Goal: Transaction & Acquisition: Book appointment/travel/reservation

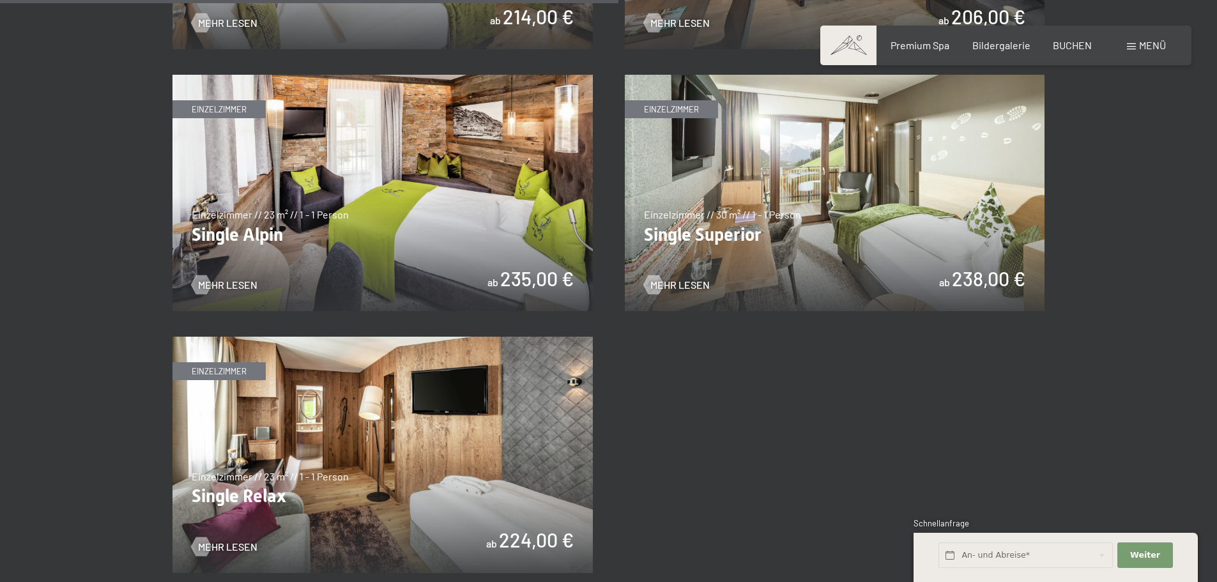
scroll to position [1917, 0]
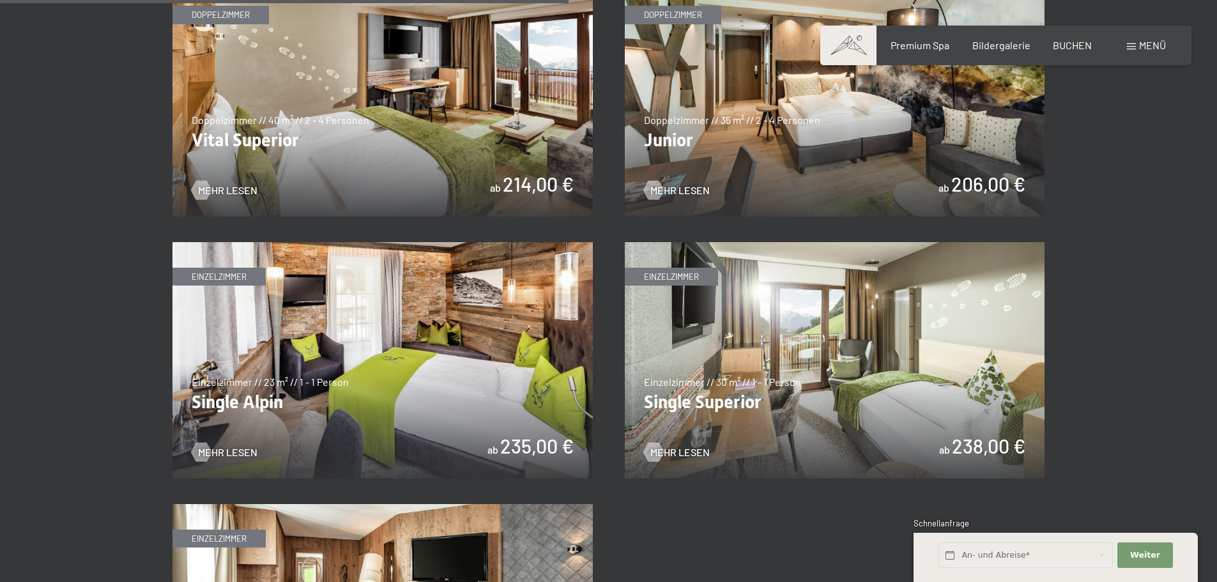
click at [859, 179] on img at bounding box center [835, 98] width 420 height 236
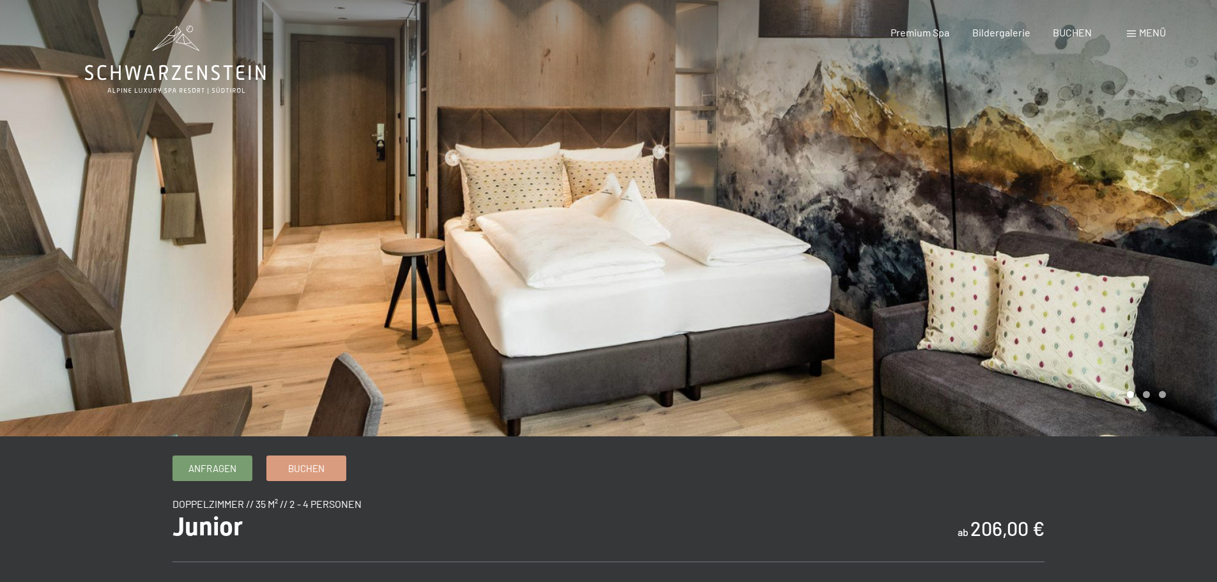
click at [891, 206] on div at bounding box center [913, 218] width 609 height 436
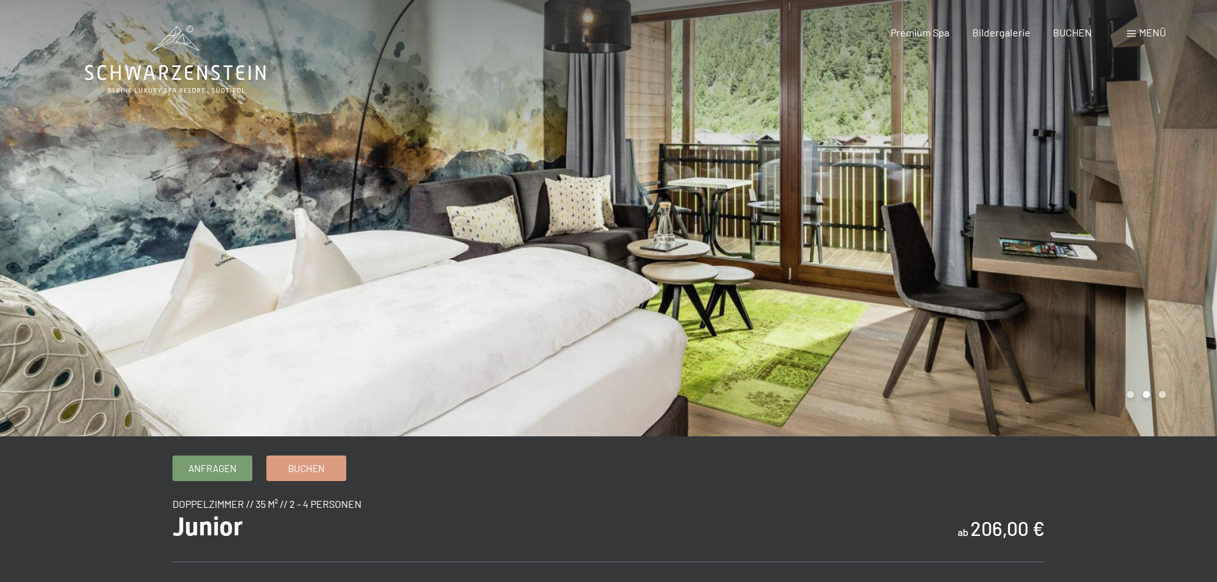
click at [891, 206] on div at bounding box center [913, 218] width 609 height 436
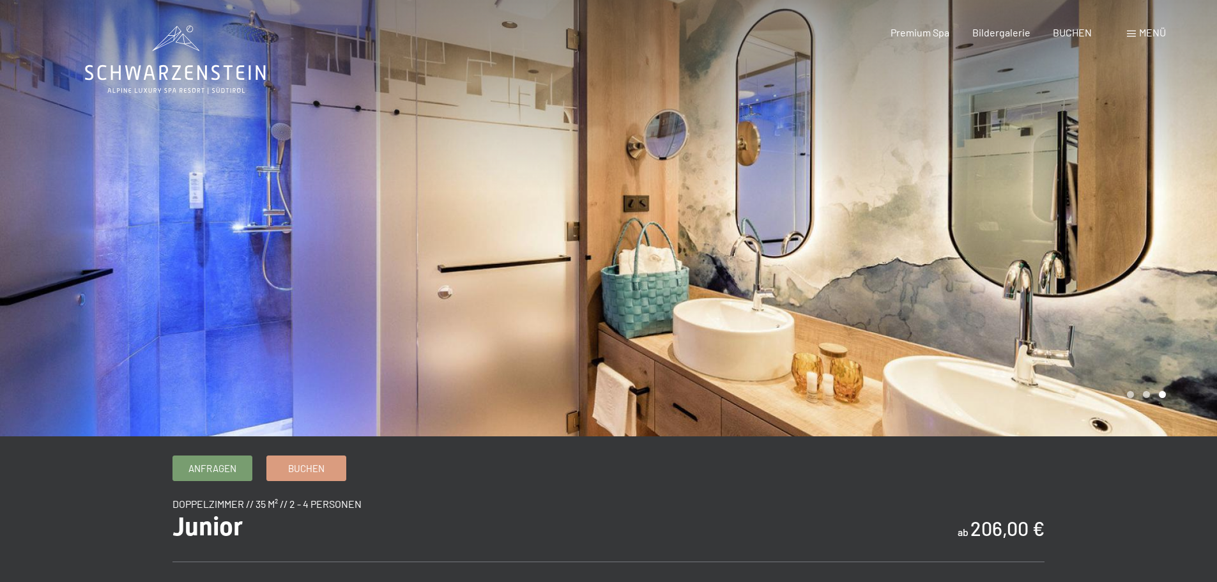
click at [891, 206] on div at bounding box center [913, 218] width 609 height 436
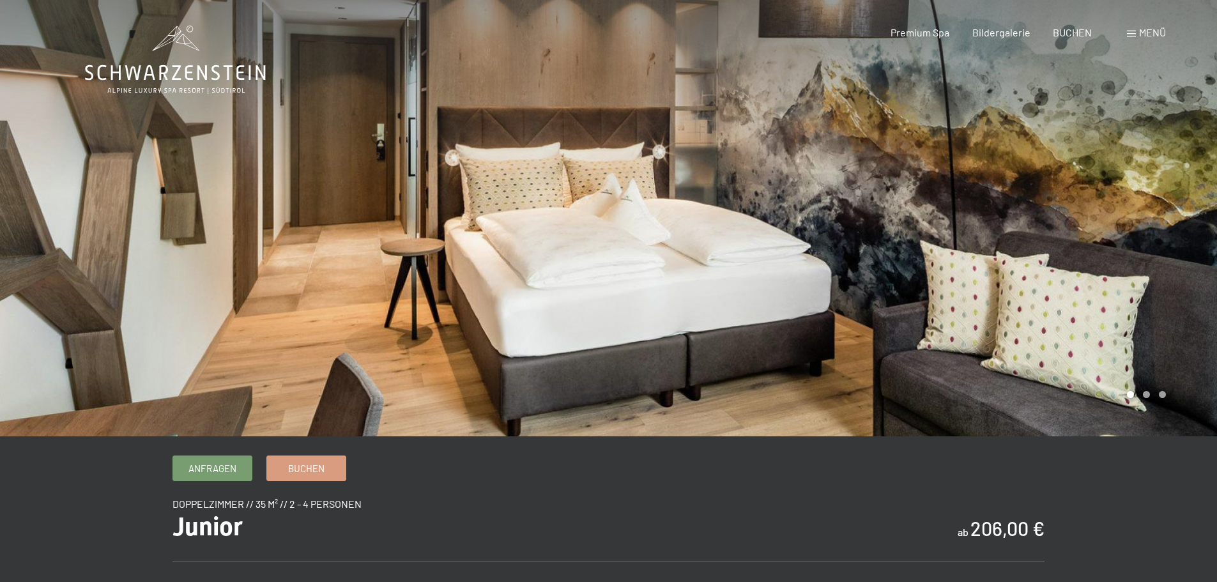
click at [891, 206] on div at bounding box center [913, 218] width 609 height 436
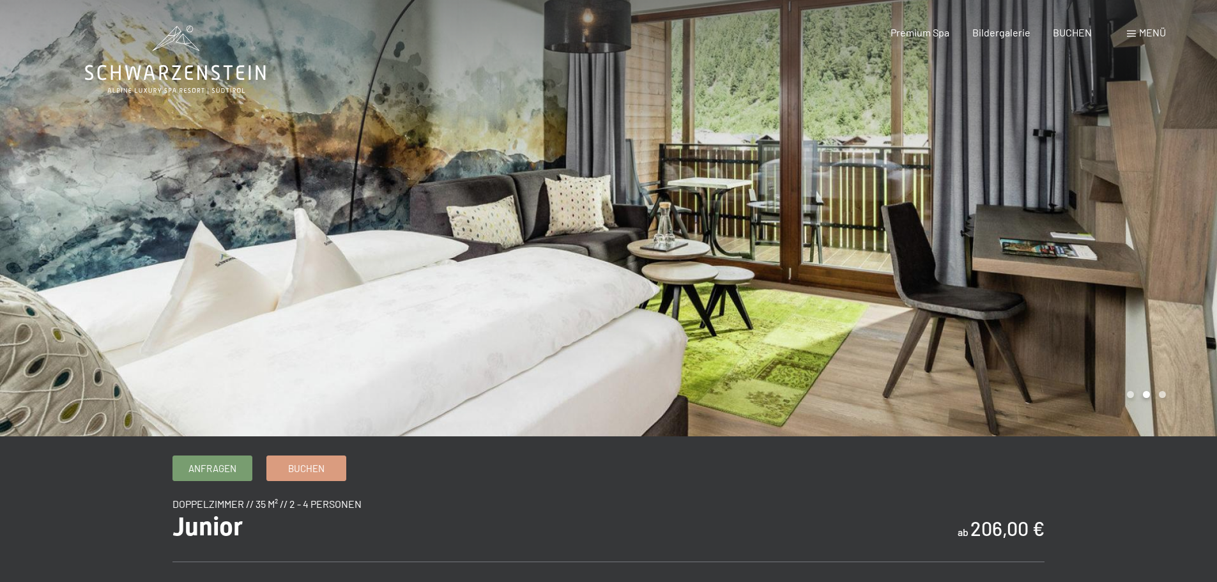
click at [891, 206] on div at bounding box center [913, 218] width 609 height 436
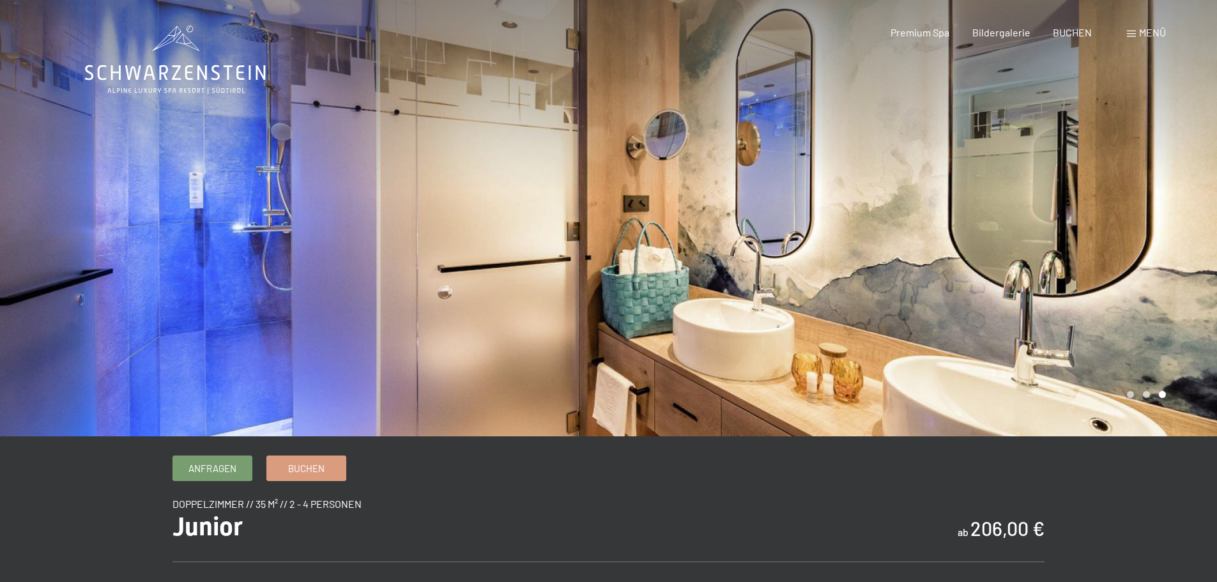
click at [891, 206] on div at bounding box center [913, 218] width 609 height 436
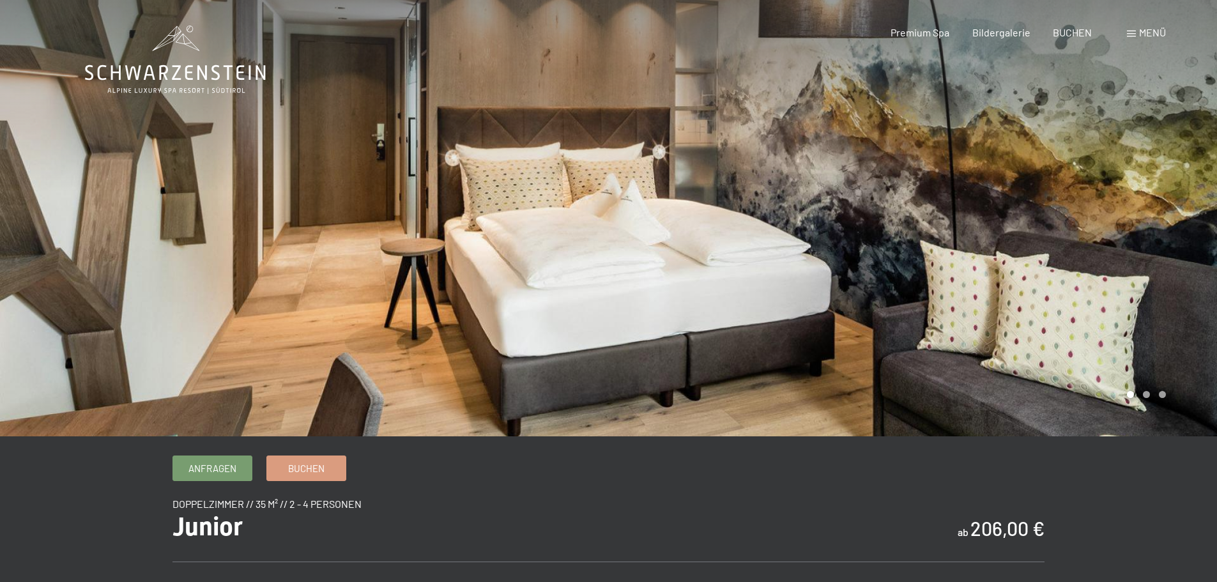
click at [891, 206] on div at bounding box center [913, 218] width 609 height 436
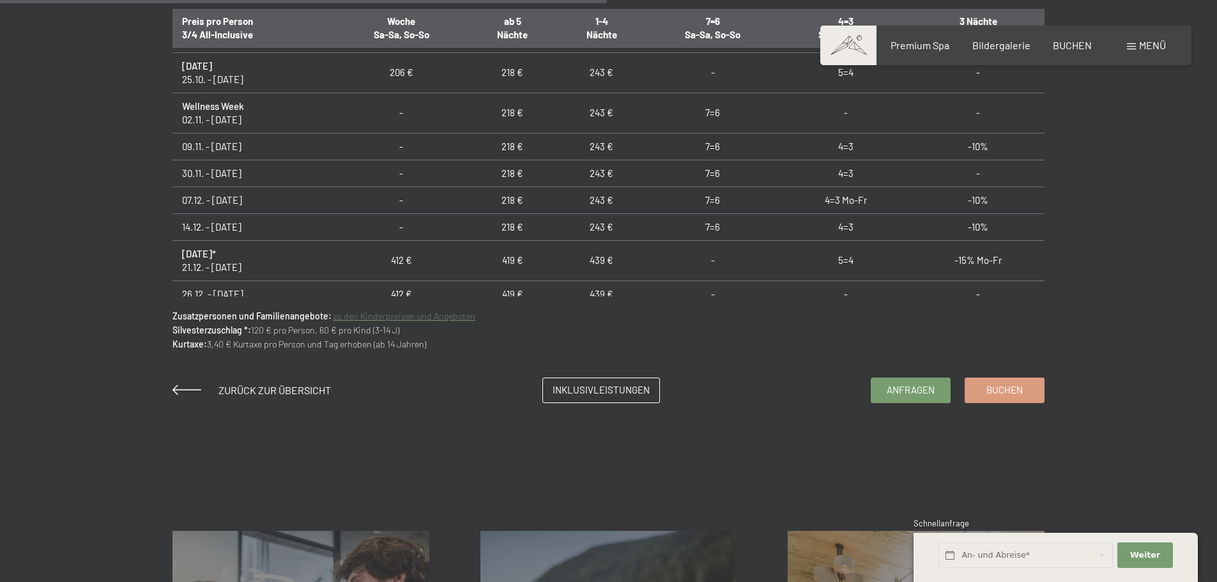
scroll to position [894, 0]
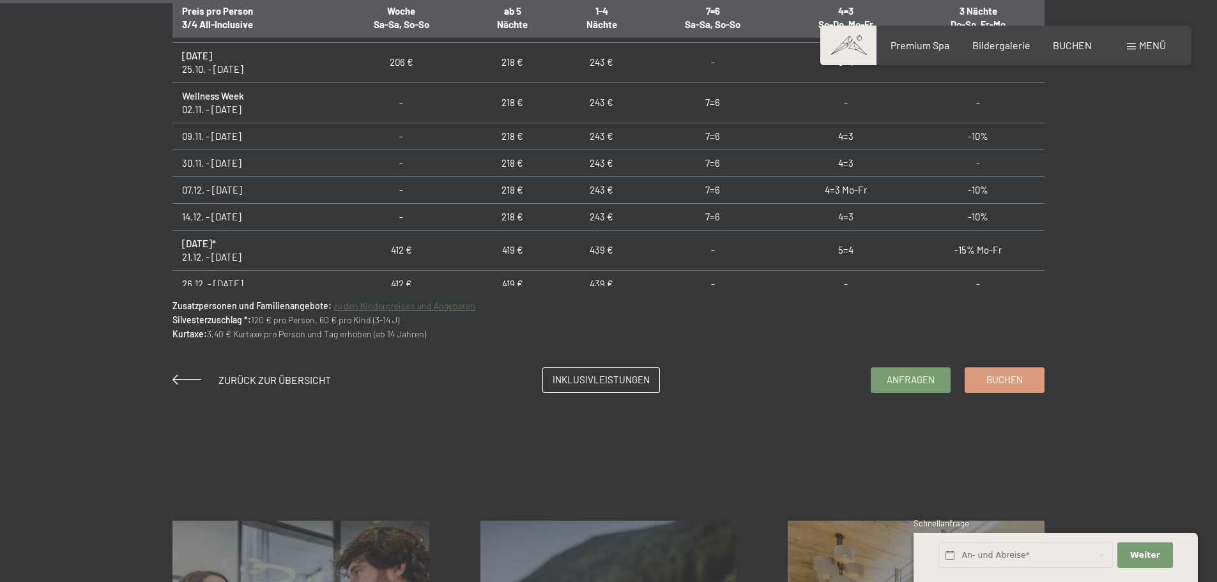
click at [400, 307] on link "zu den Kinderpreisen und Angeboten" at bounding box center [405, 305] width 142 height 11
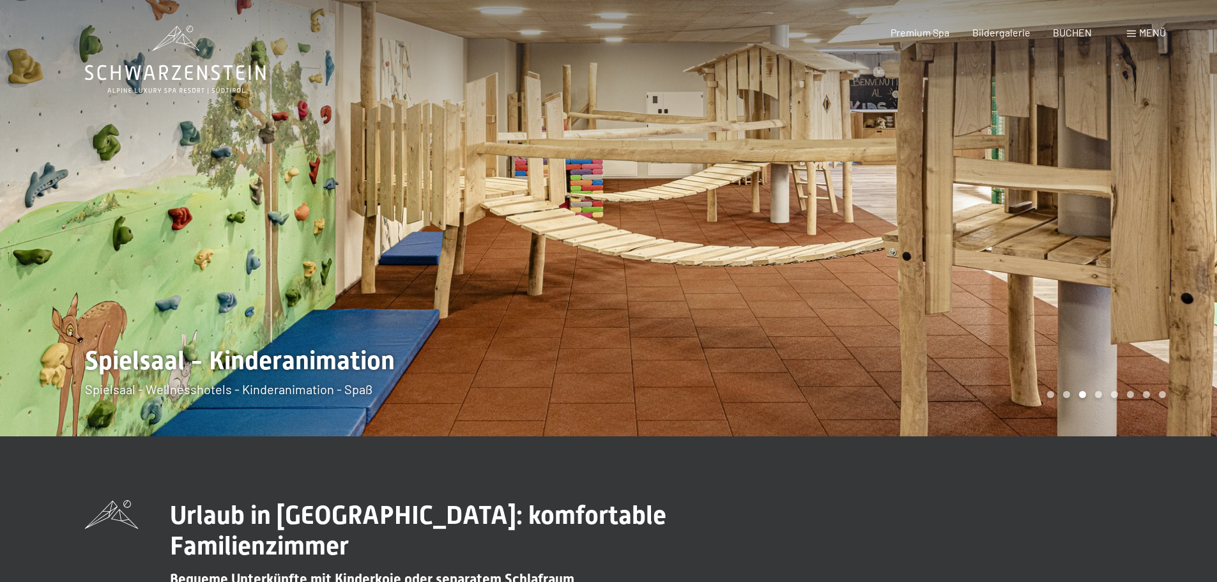
click at [738, 314] on div at bounding box center [913, 218] width 609 height 436
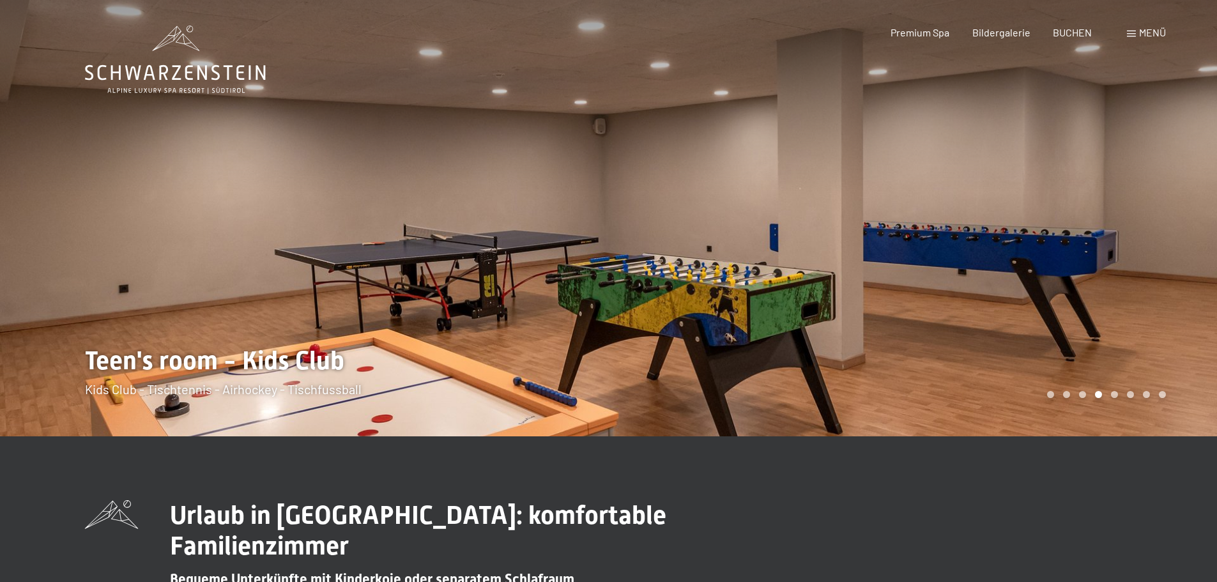
click at [738, 314] on div at bounding box center [913, 218] width 609 height 436
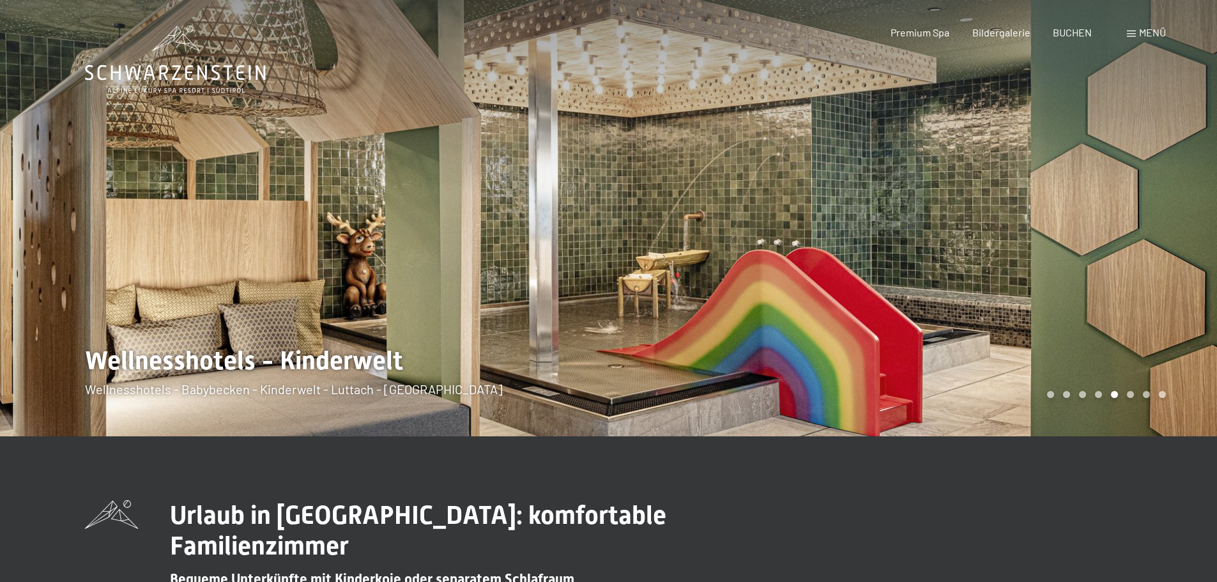
click at [738, 314] on div at bounding box center [913, 218] width 609 height 436
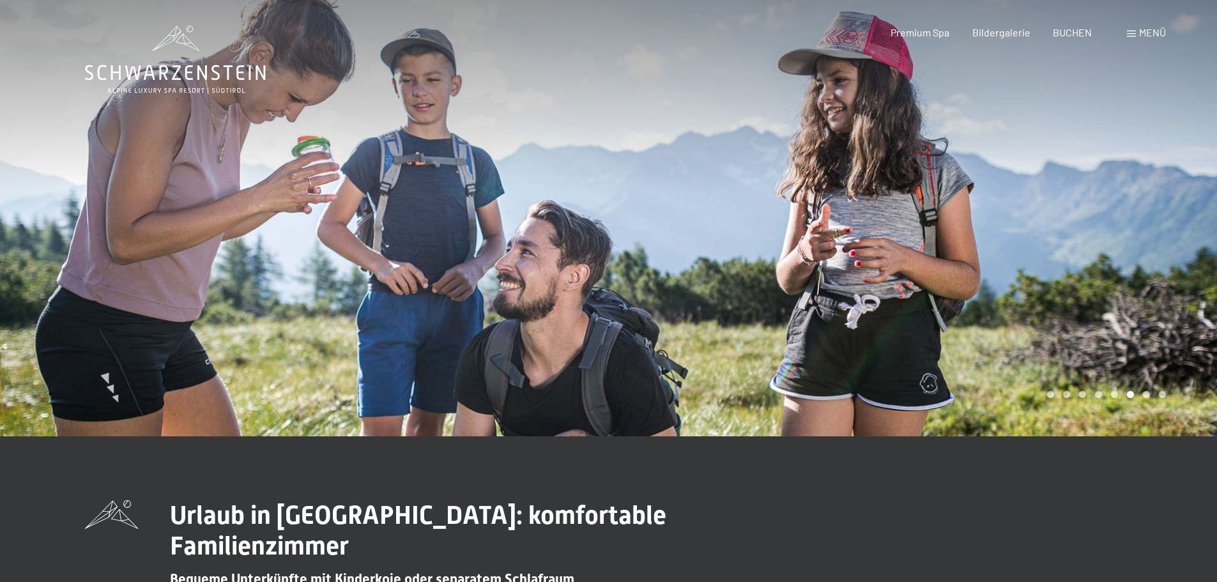
click at [738, 314] on div at bounding box center [913, 218] width 609 height 436
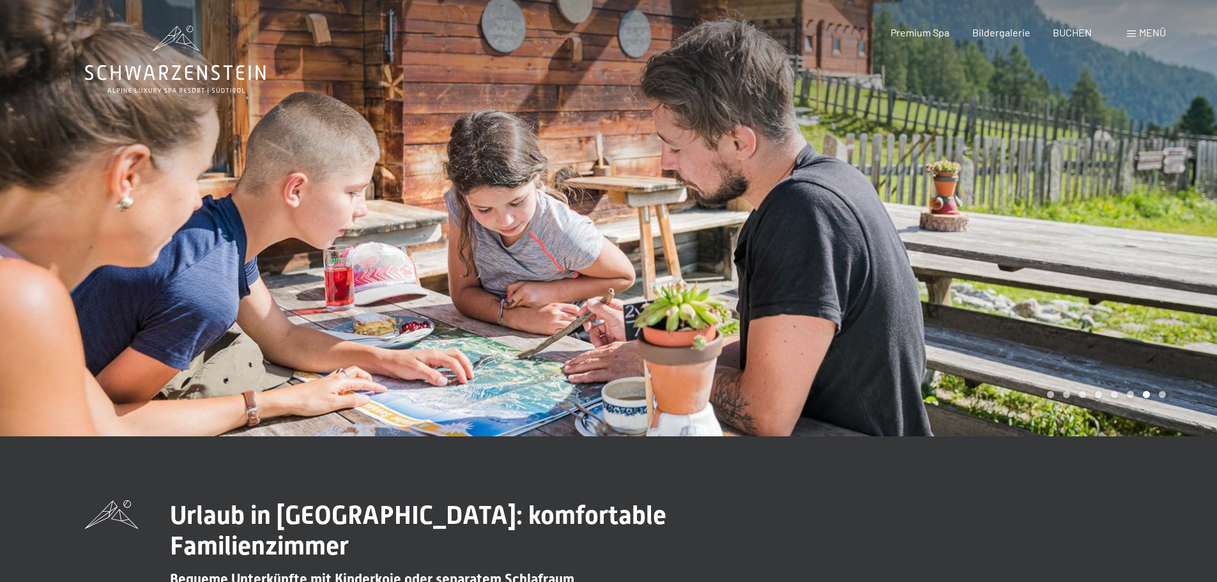
click at [738, 314] on div at bounding box center [913, 218] width 609 height 436
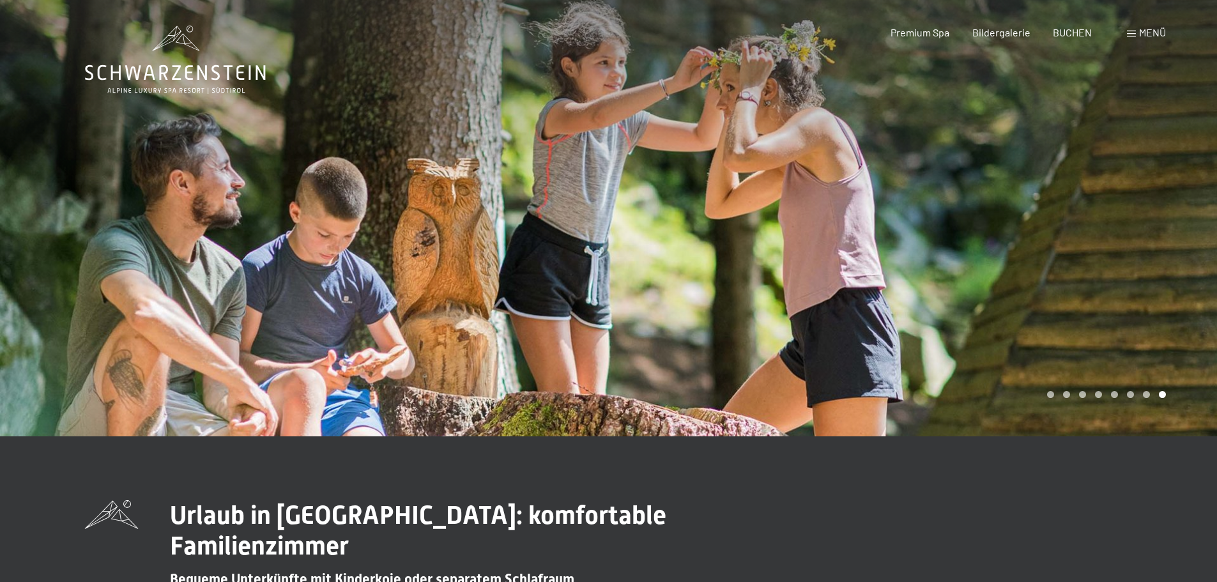
click at [738, 314] on div at bounding box center [913, 218] width 609 height 436
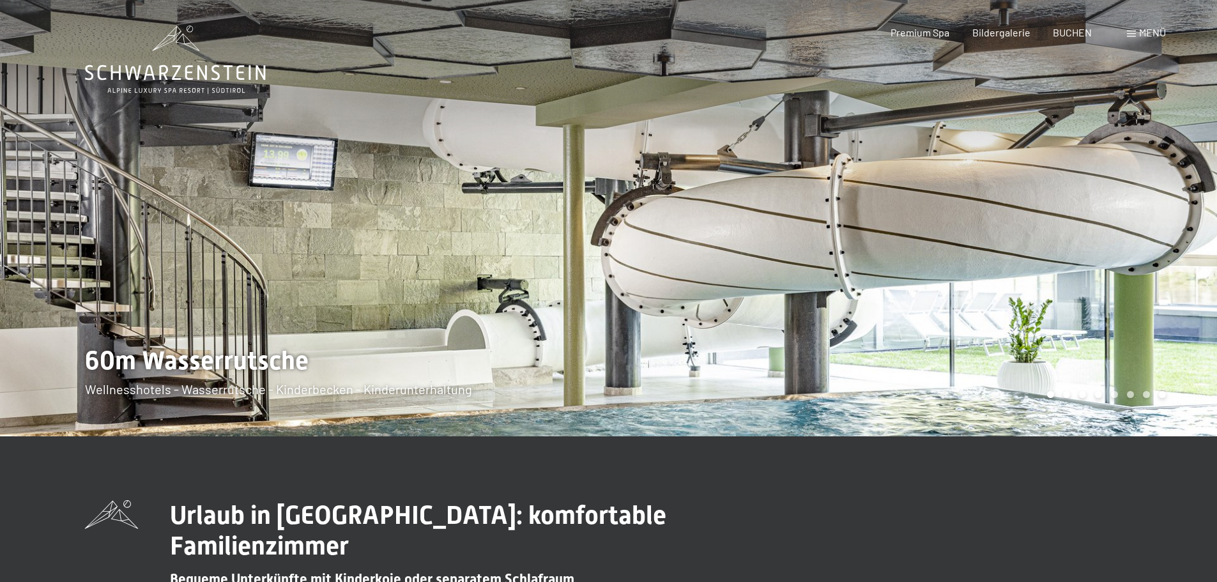
click at [738, 314] on div at bounding box center [913, 218] width 609 height 436
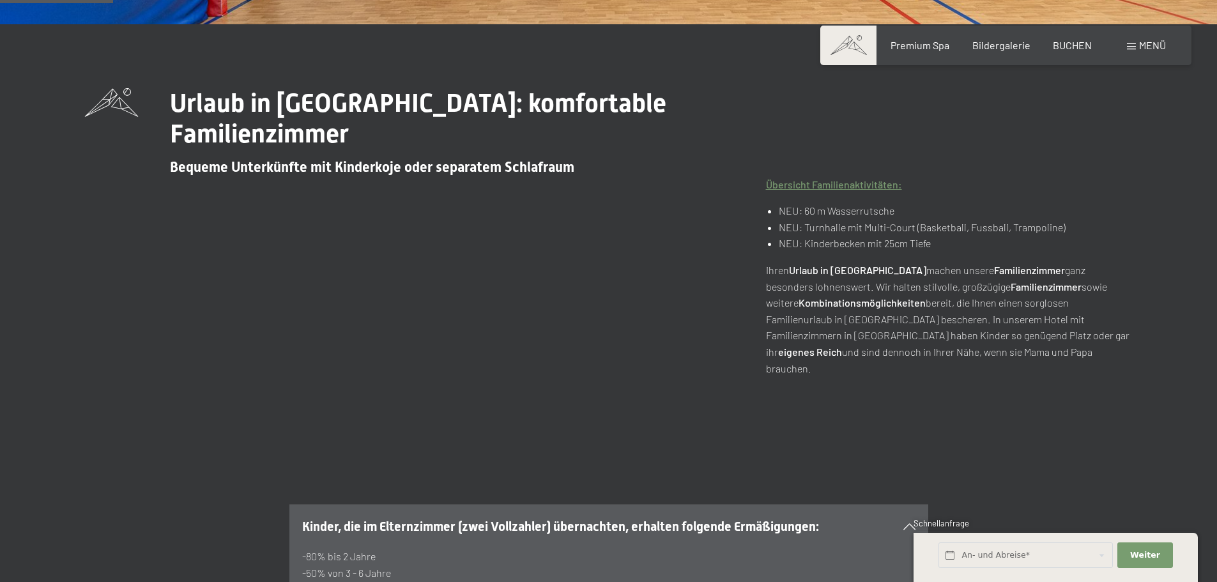
scroll to position [511, 0]
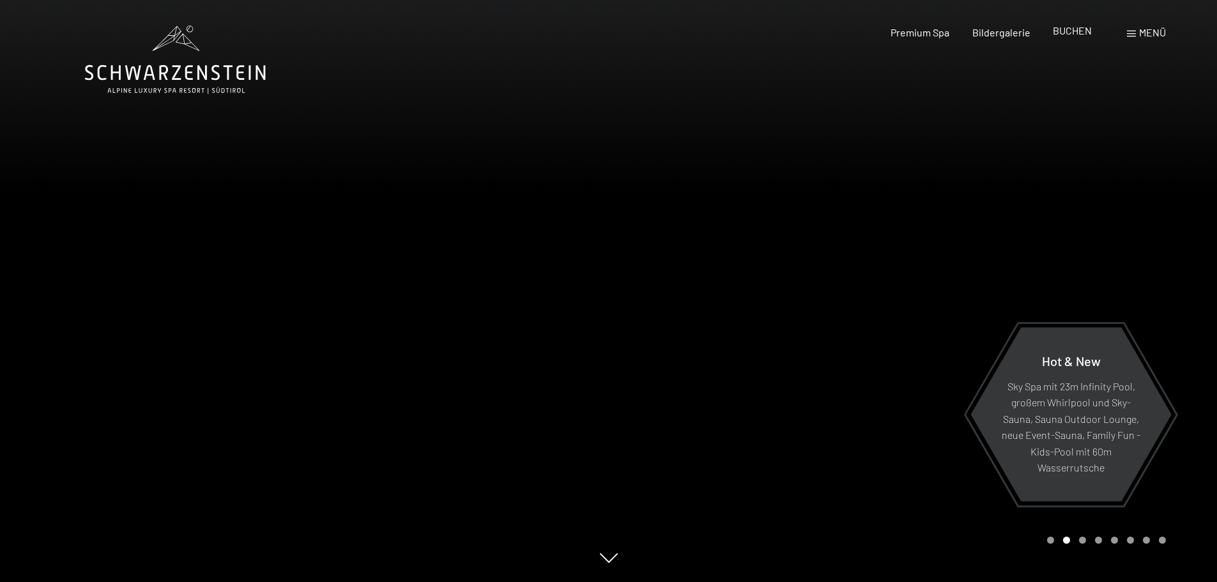
click at [1066, 36] on div "BUCHEN" at bounding box center [1072, 31] width 39 height 14
click at [1078, 29] on span "BUCHEN" at bounding box center [1072, 30] width 39 height 12
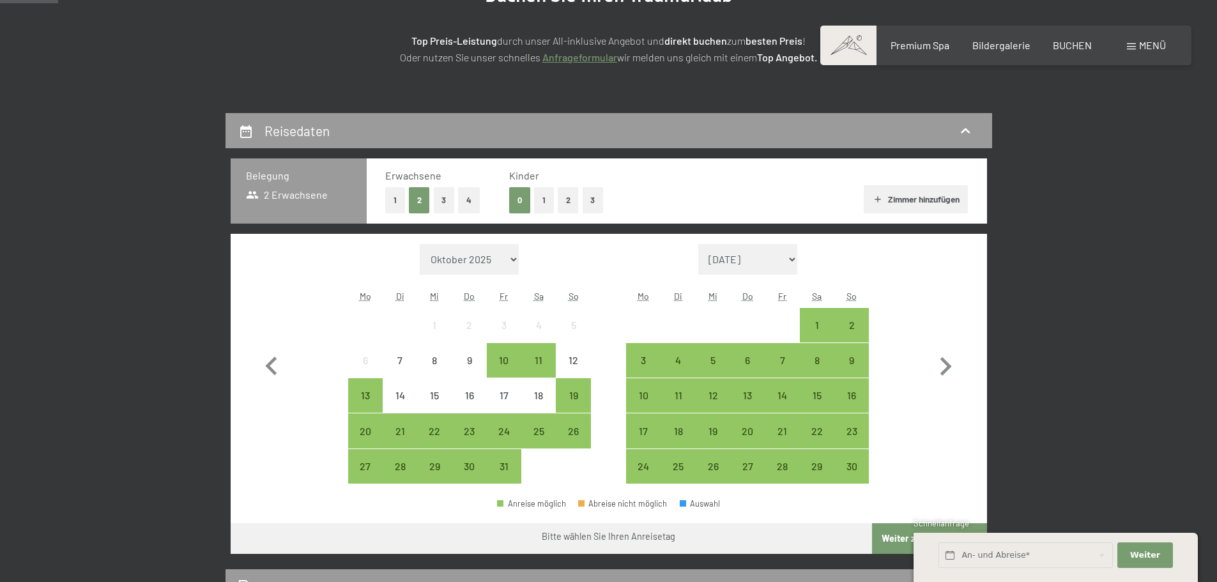
scroll to position [319, 0]
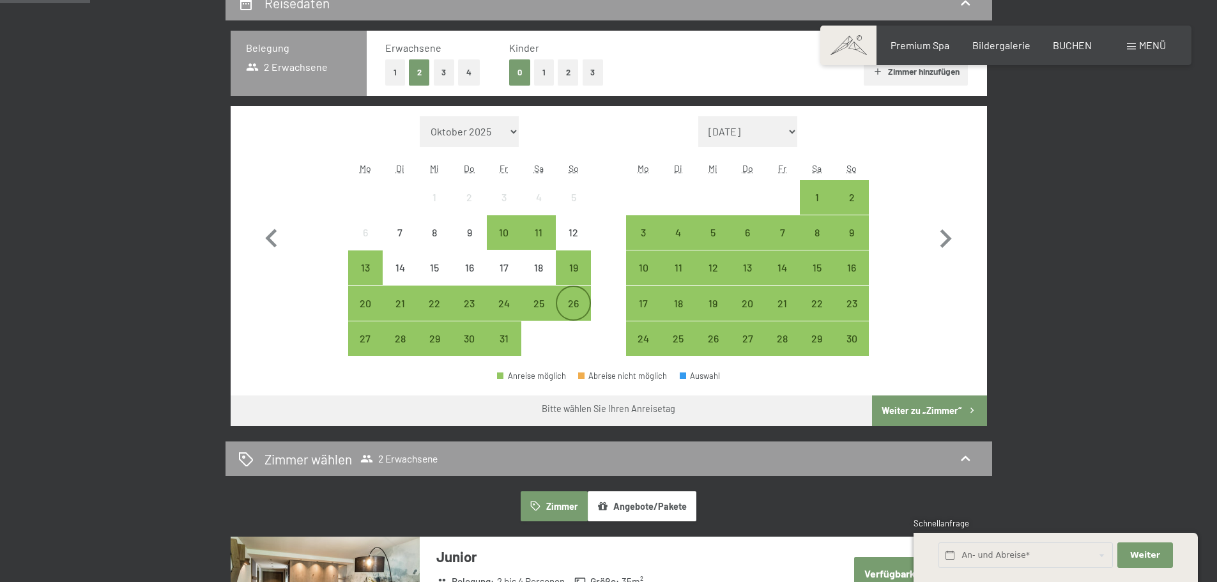
click at [574, 306] on div "26" at bounding box center [573, 314] width 32 height 32
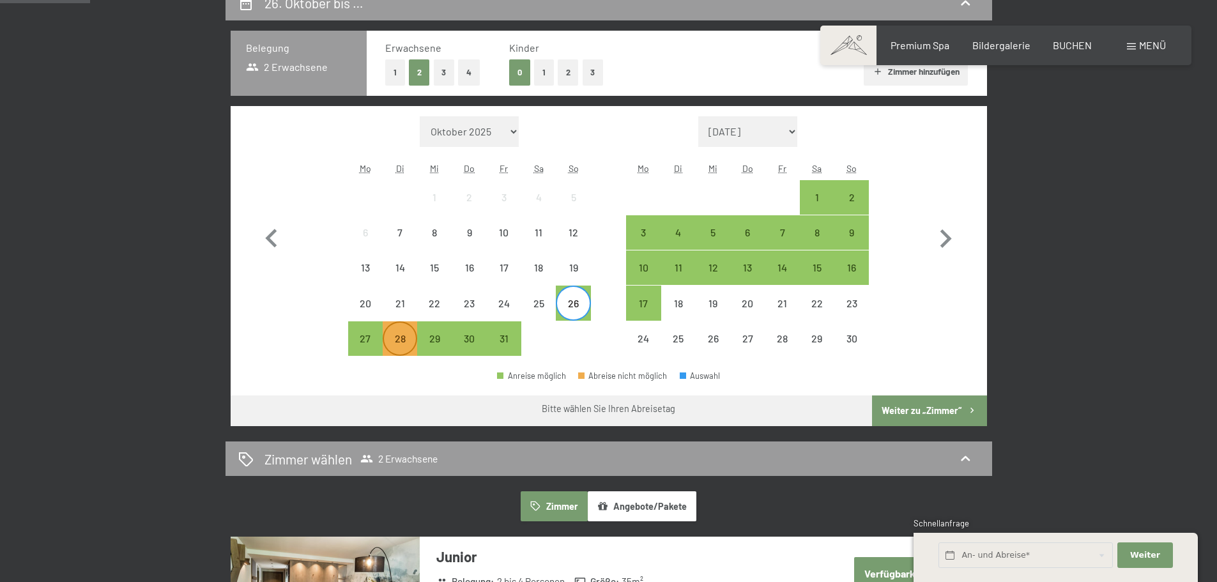
click at [395, 339] on div "28" at bounding box center [400, 350] width 32 height 32
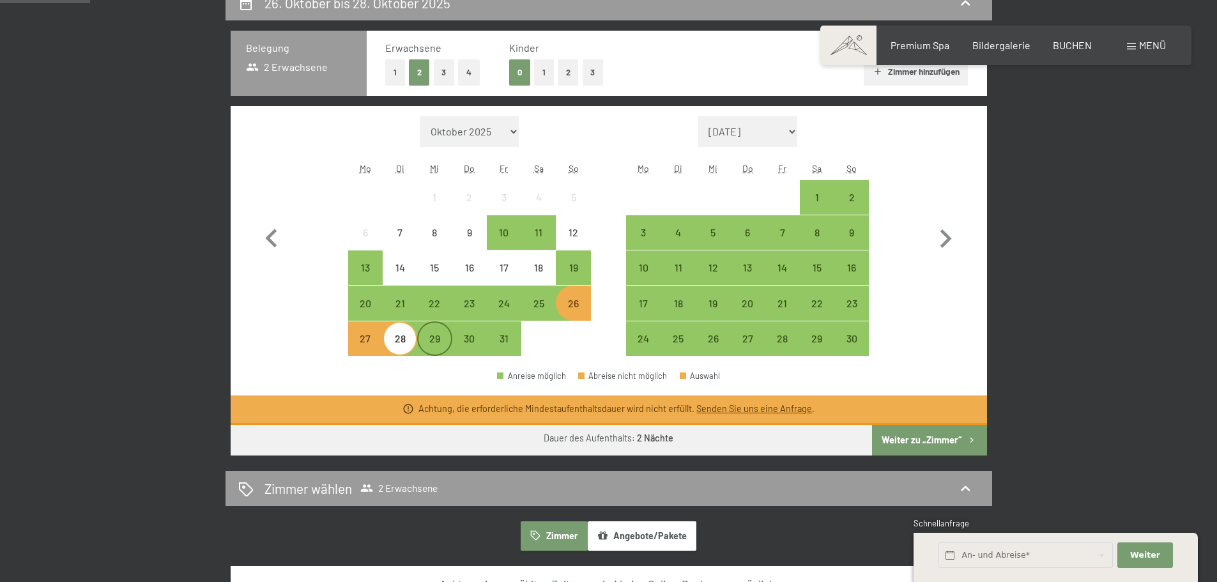
click at [428, 334] on div "29" at bounding box center [434, 350] width 32 height 32
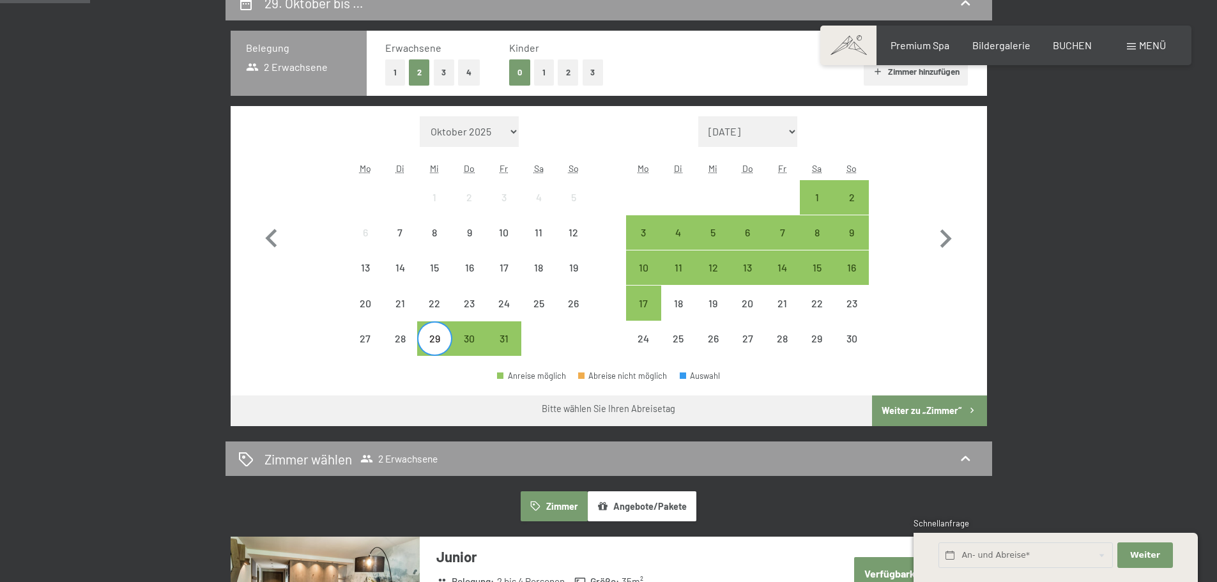
drag, startPoint x: 565, startPoint y: 63, endPoint x: 583, endPoint y: 79, distance: 23.5
click at [565, 63] on button "2" at bounding box center [568, 72] width 21 height 26
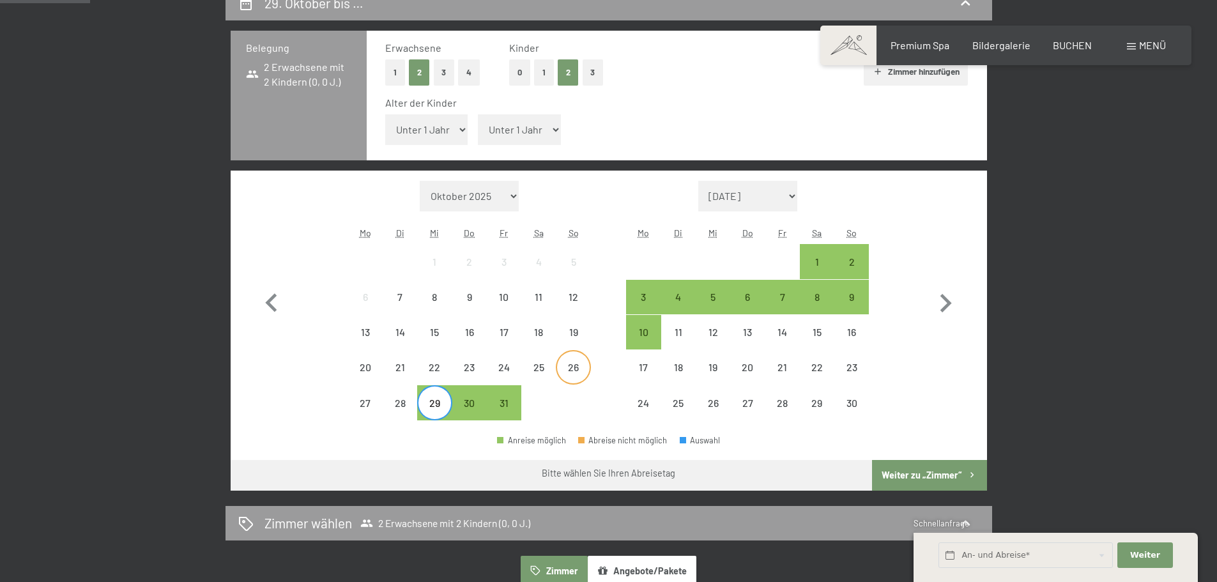
click at [574, 369] on div "26" at bounding box center [573, 378] width 32 height 32
click at [438, 403] on div "29" at bounding box center [434, 414] width 32 height 32
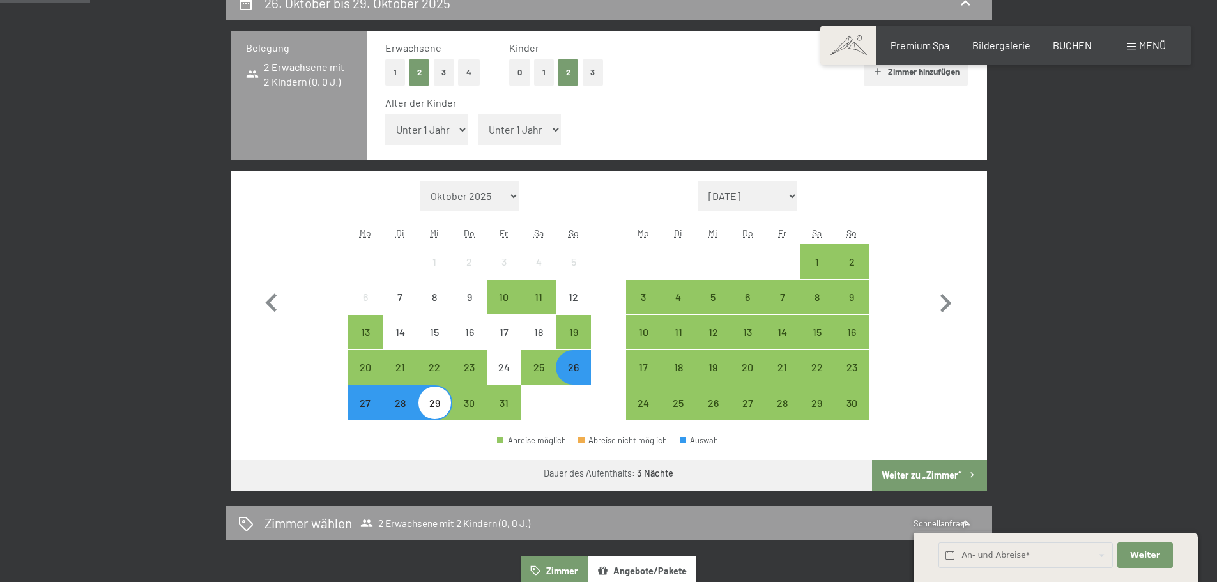
click at [929, 470] on button "Weiter zu „Zimmer“" at bounding box center [929, 475] width 114 height 31
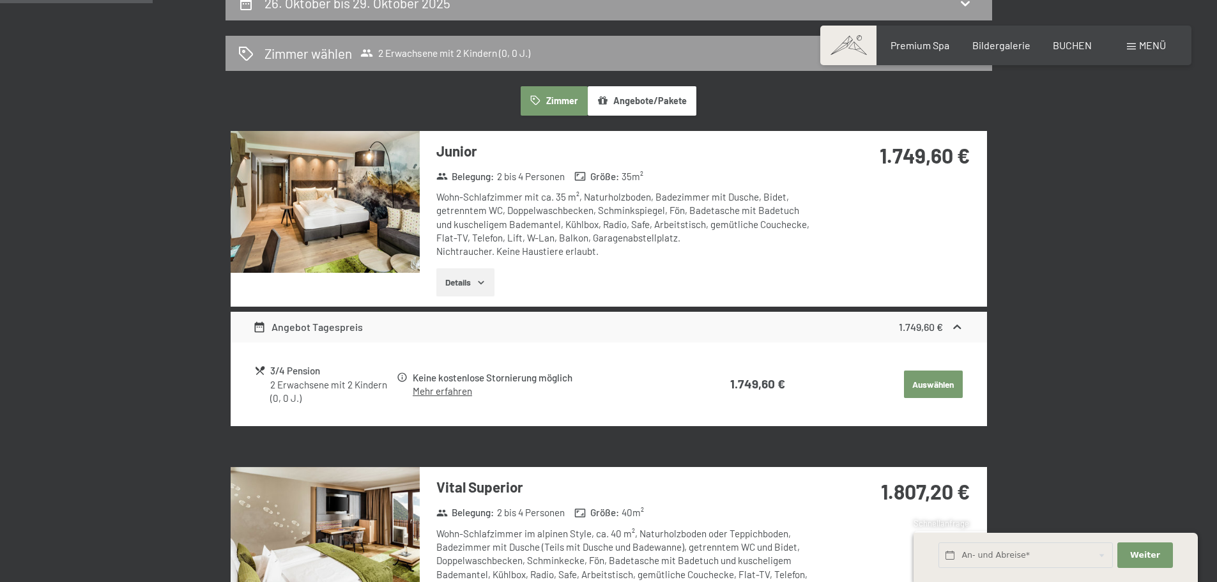
scroll to position [305, 0]
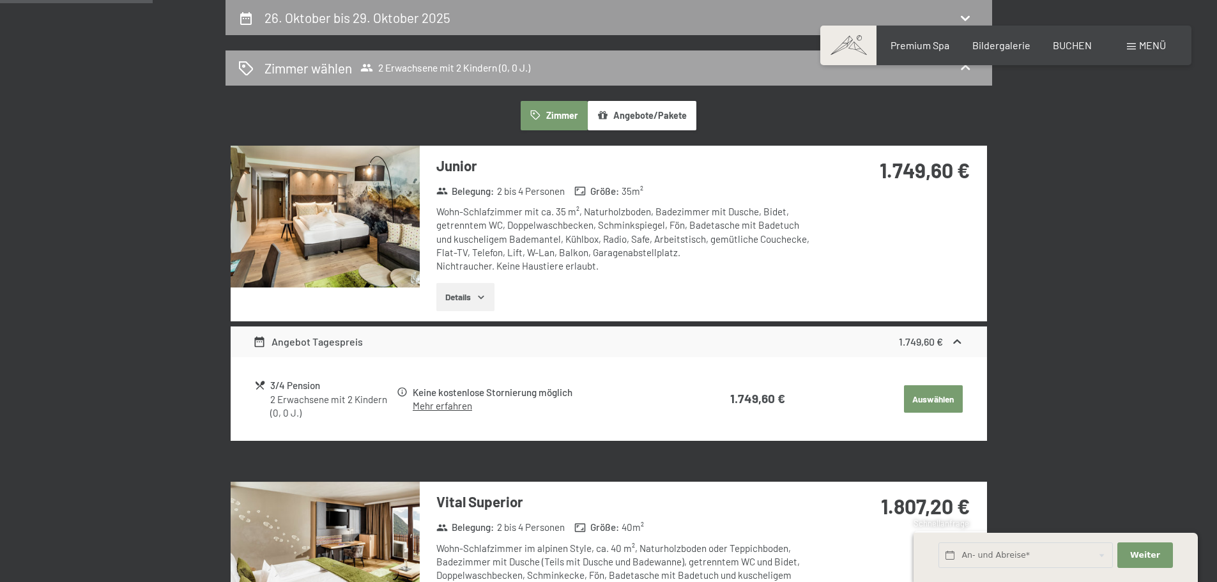
click at [428, 62] on span "2 Erwachsene mit 2 Kindern (0, 0 J.)" at bounding box center [445, 67] width 170 height 13
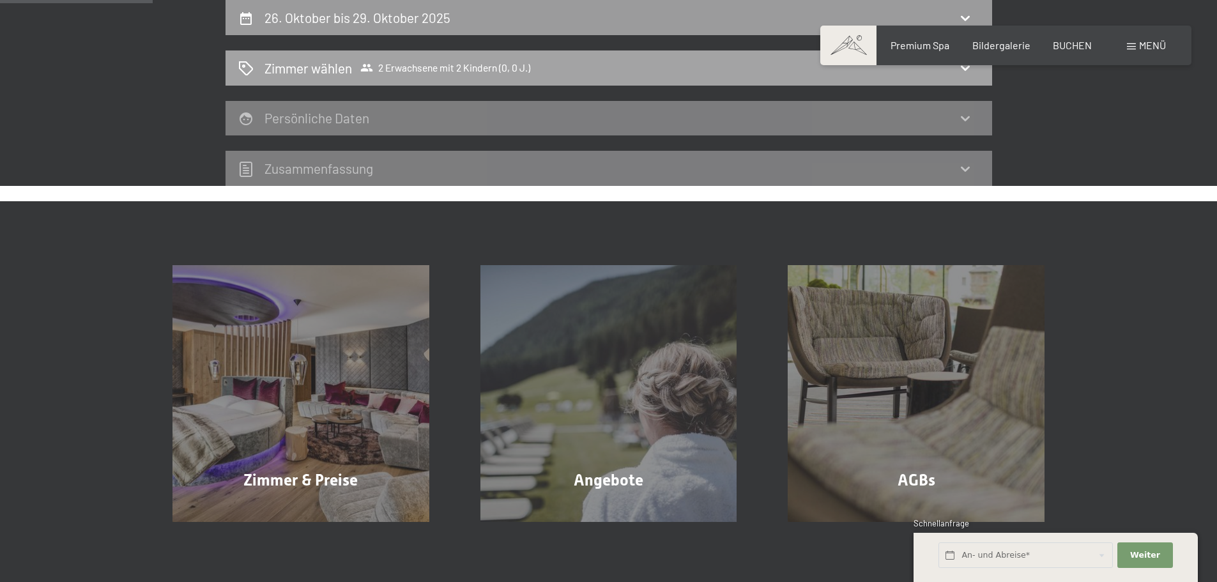
click at [710, 66] on div "[PERSON_NAME] [PERSON_NAME] 2 Erwachsene mit 2 Kindern (0, 0 J.)" at bounding box center [608, 68] width 741 height 19
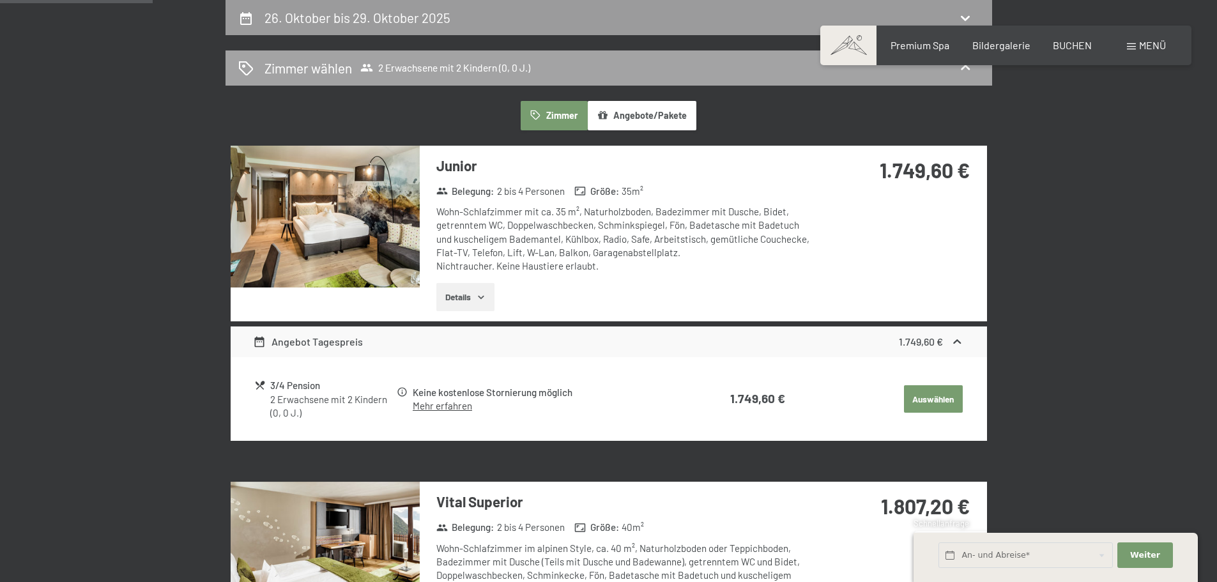
click at [238, 64] on icon at bounding box center [245, 68] width 15 height 15
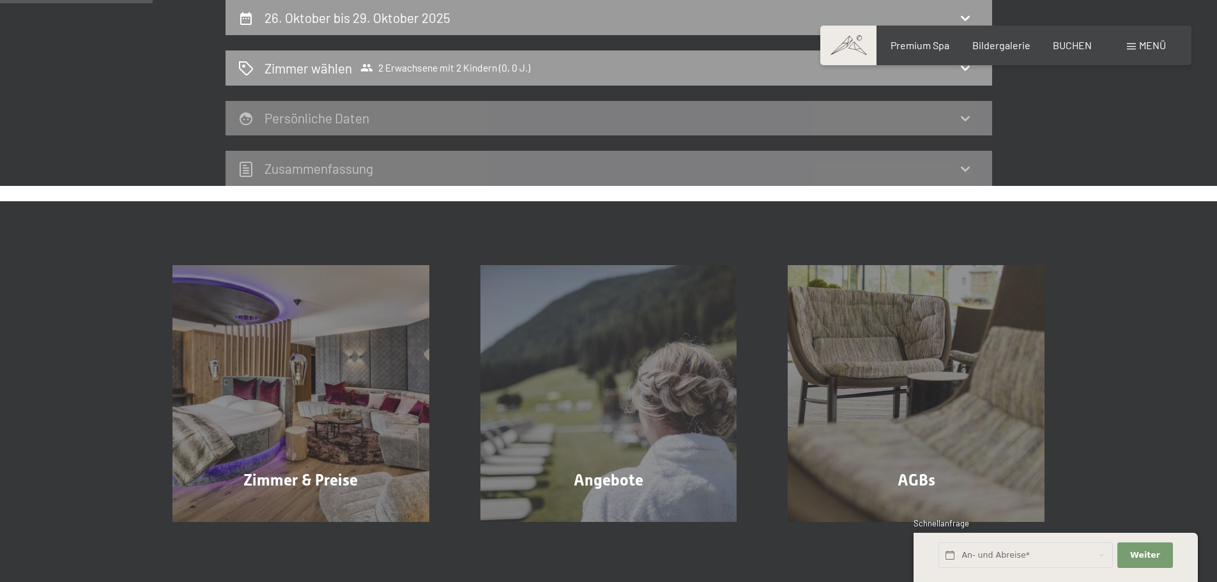
click at [289, 119] on h2 "Persönliche Daten" at bounding box center [317, 118] width 105 height 16
click at [321, 17] on h2 "26. Oktober bis 29. Oktober 2025" at bounding box center [358, 18] width 186 height 16
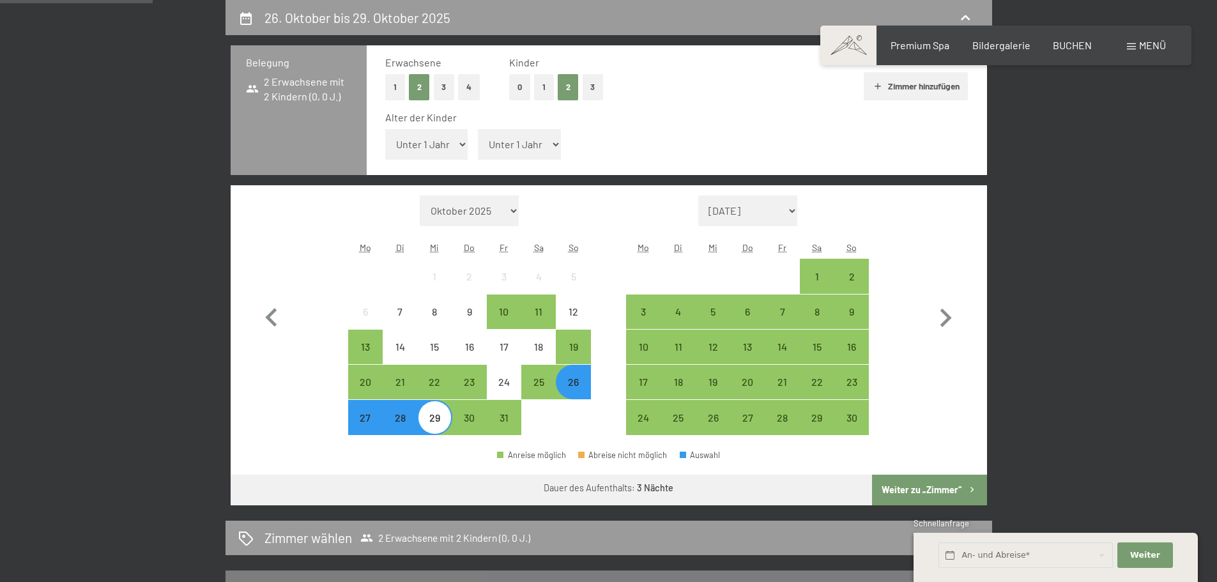
click at [457, 141] on select "Unter 1 Jahr 1 Jahr 2 Jahre 3 Jahre 4 Jahre 5 Jahre 6 Jahre 7 Jahre 8 Jahre 9 J…" at bounding box center [426, 144] width 83 height 31
select select "10"
click at [385, 129] on select "Unter 1 Jahr 1 Jahr 2 Jahre 3 Jahre 4 Jahre 5 Jahre 6 Jahre 7 Jahre 8 Jahre 9 J…" at bounding box center [426, 144] width 83 height 31
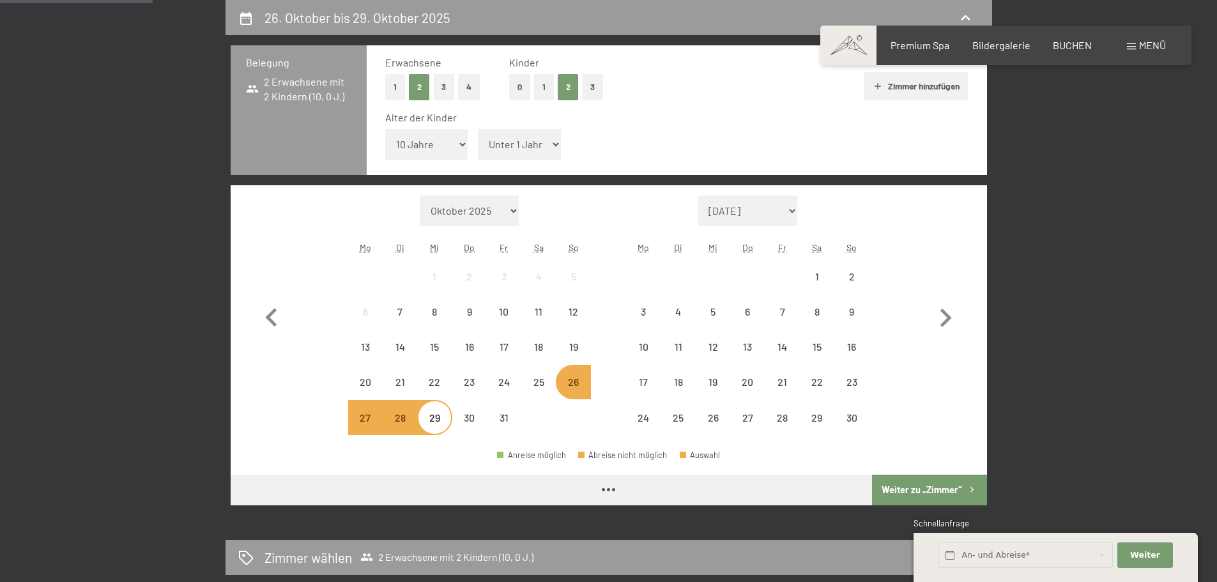
drag, startPoint x: 551, startPoint y: 139, endPoint x: 548, endPoint y: 154, distance: 15.7
click at [551, 139] on select "Unter 1 Jahr 1 Jahr 2 Jahre 3 Jahre 4 Jahre 5 Jahre 6 Jahre 7 Jahre 8 Jahre 9 J…" at bounding box center [519, 144] width 83 height 31
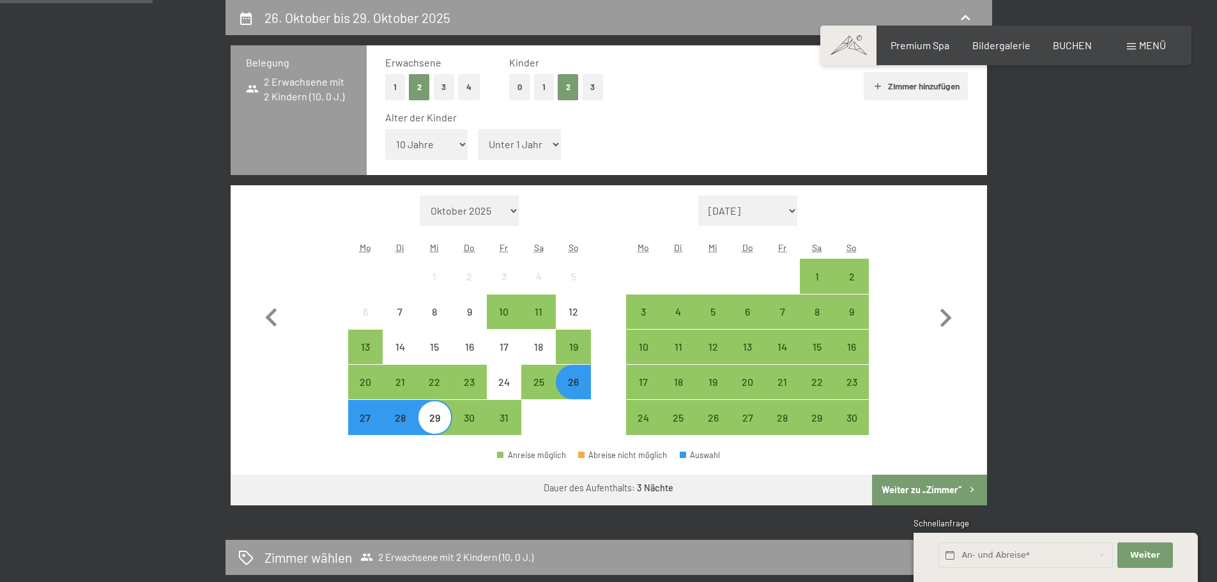
select select "12"
click at [478, 129] on select "Unter 1 Jahr 1 Jahr 2 Jahre 3 Jahre 4 Jahre 5 Jahre 6 Jahre 7 Jahre 8 Jahre 9 J…" at bounding box center [519, 144] width 83 height 31
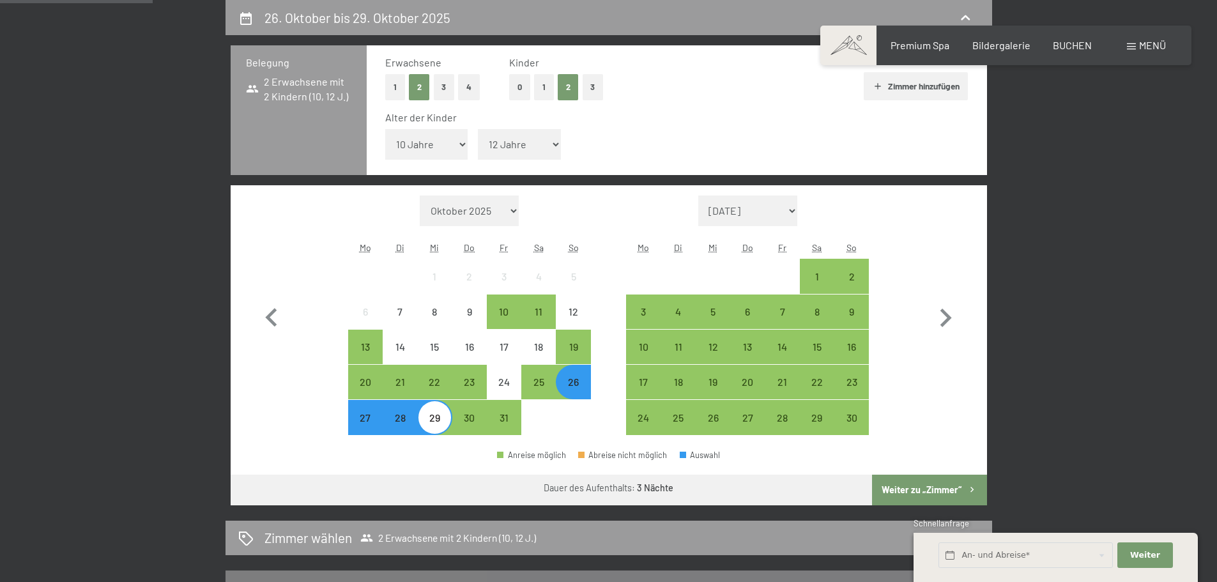
click at [935, 481] on button "Weiter zu „Zimmer“" at bounding box center [929, 490] width 114 height 31
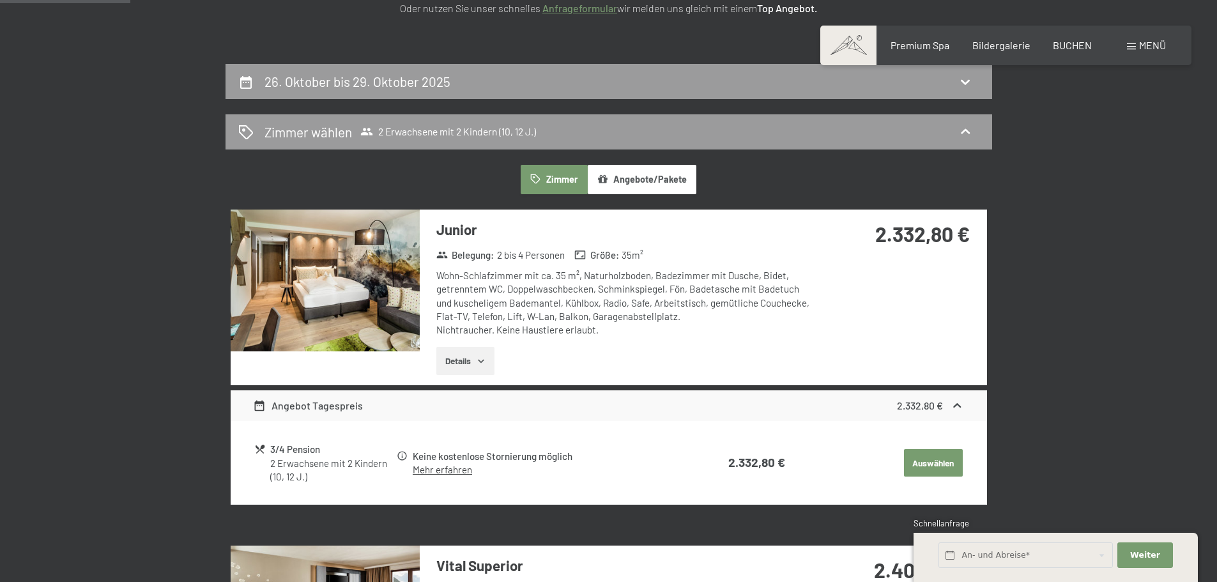
scroll to position [0, 0]
